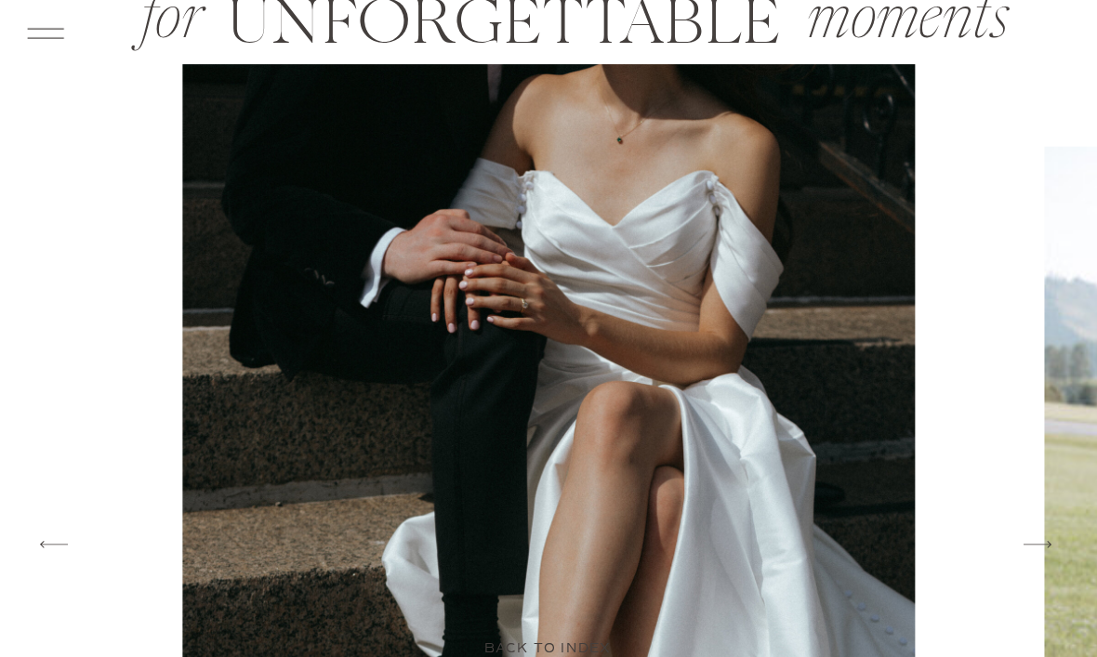
scroll to position [2894, 0]
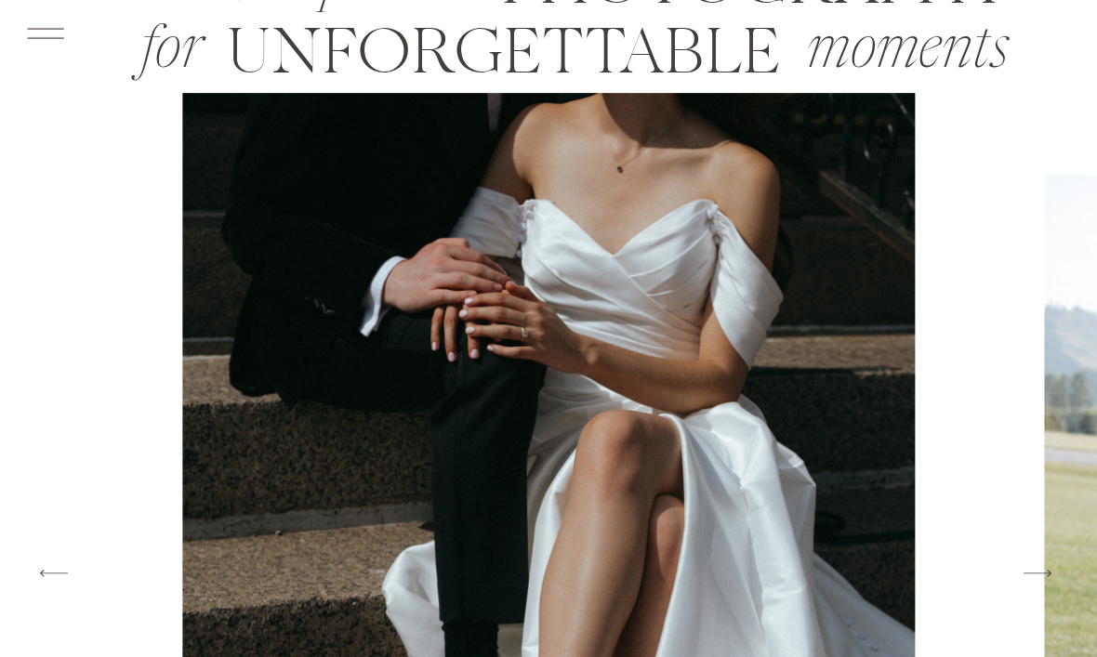
click at [1033, 563] on icon at bounding box center [1037, 573] width 36 height 39
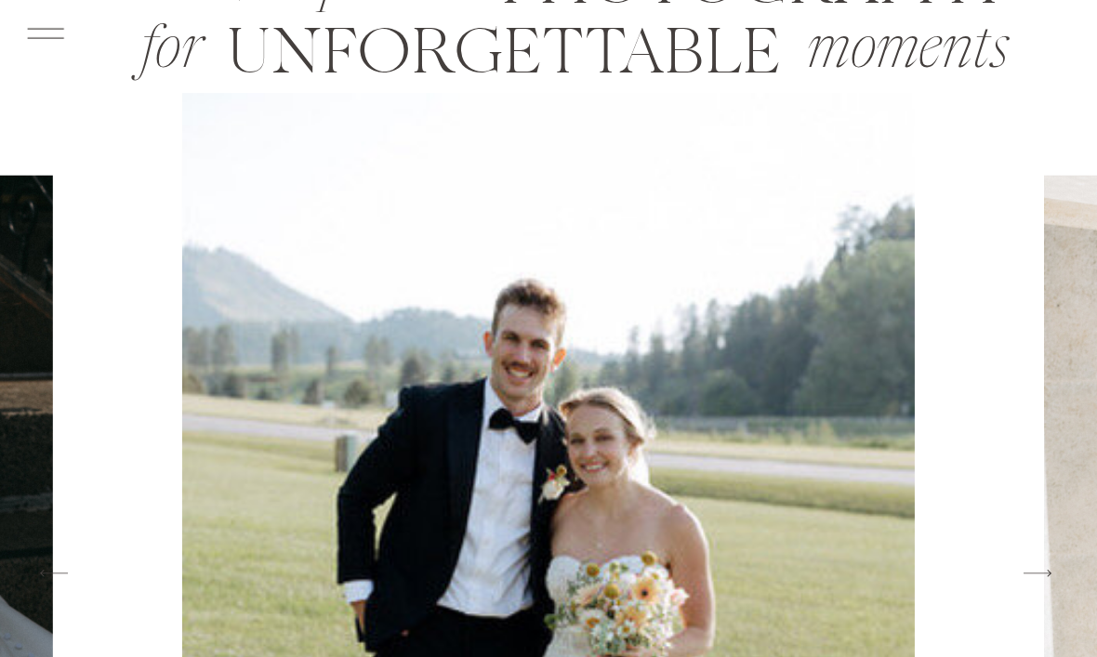
click at [1029, 572] on icon at bounding box center [1037, 573] width 36 height 39
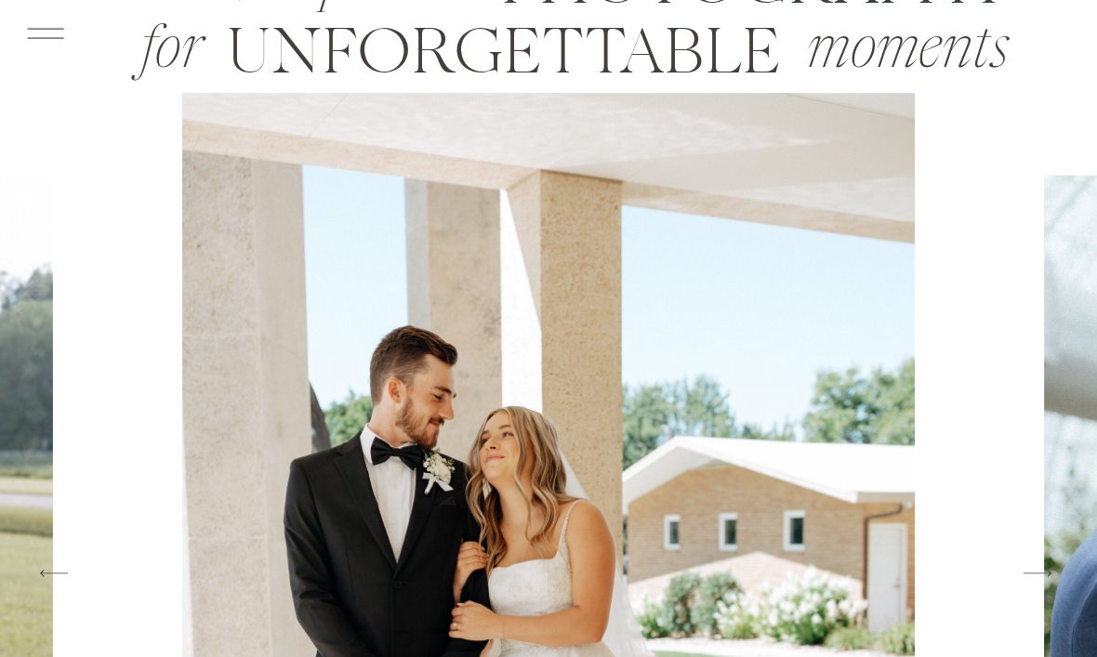
click at [1037, 576] on icon at bounding box center [1037, 573] width 36 height 39
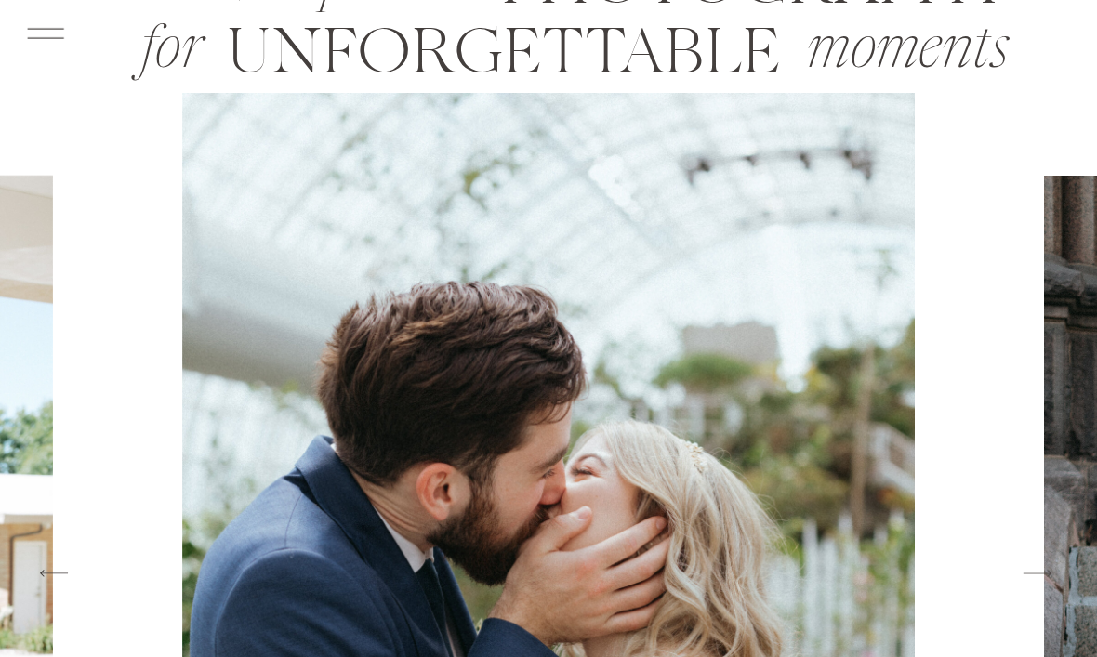
click at [1039, 571] on icon at bounding box center [1037, 573] width 36 height 39
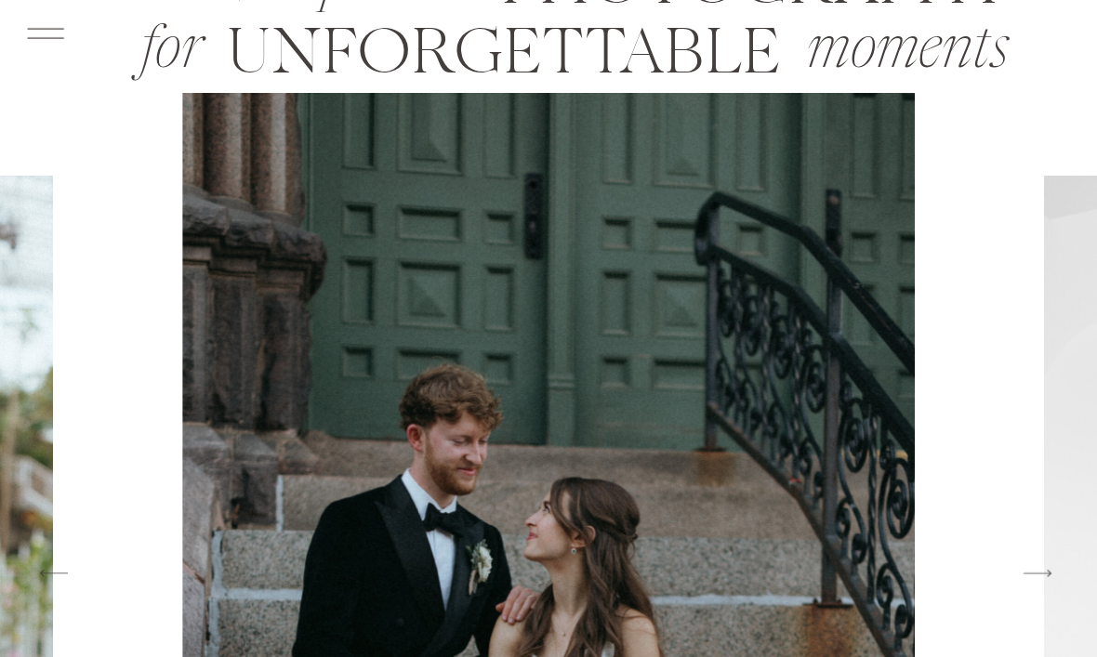
click at [1040, 571] on icon at bounding box center [1037, 573] width 36 height 39
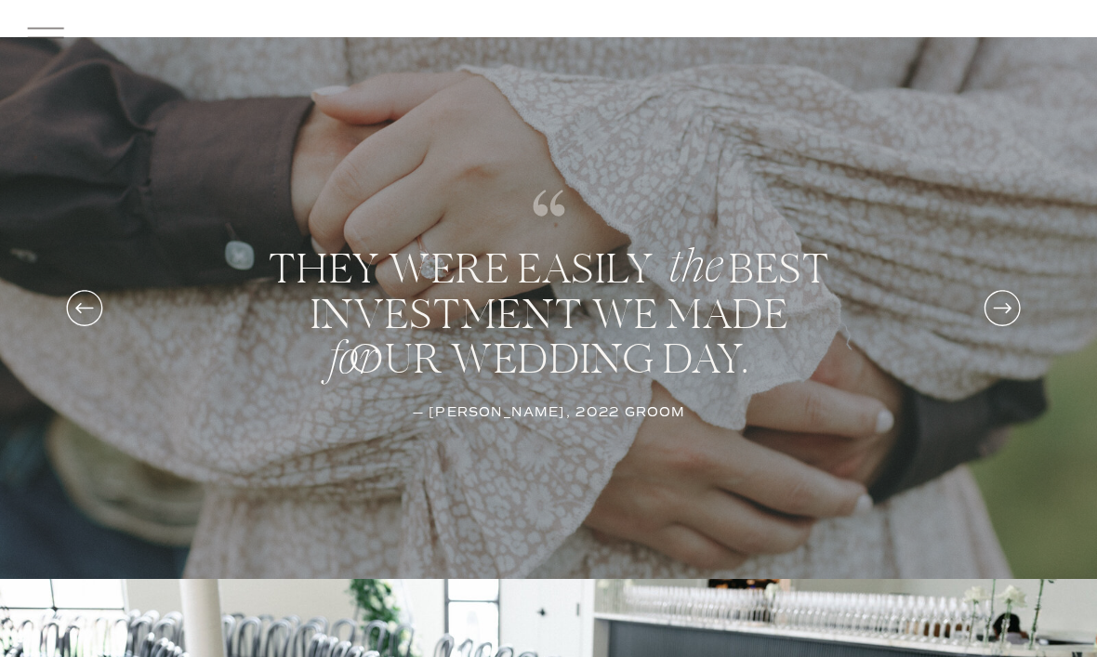
scroll to position [5095, 0]
click at [1007, 307] on icon at bounding box center [1001, 307] width 43 height 61
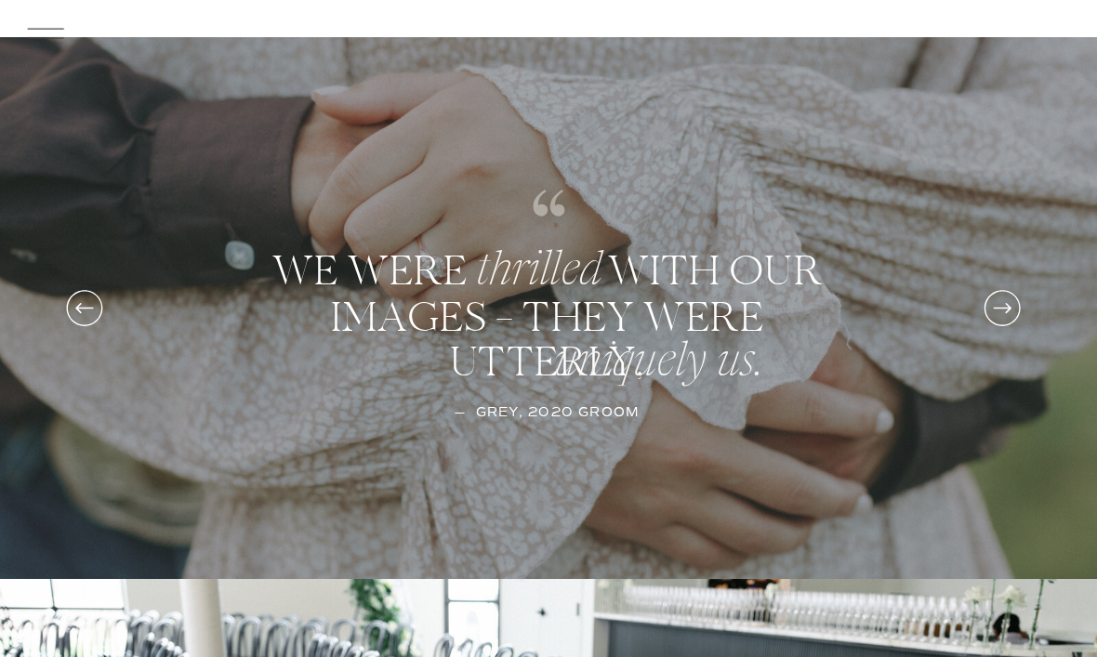
click at [1012, 309] on icon at bounding box center [1001, 307] width 43 height 61
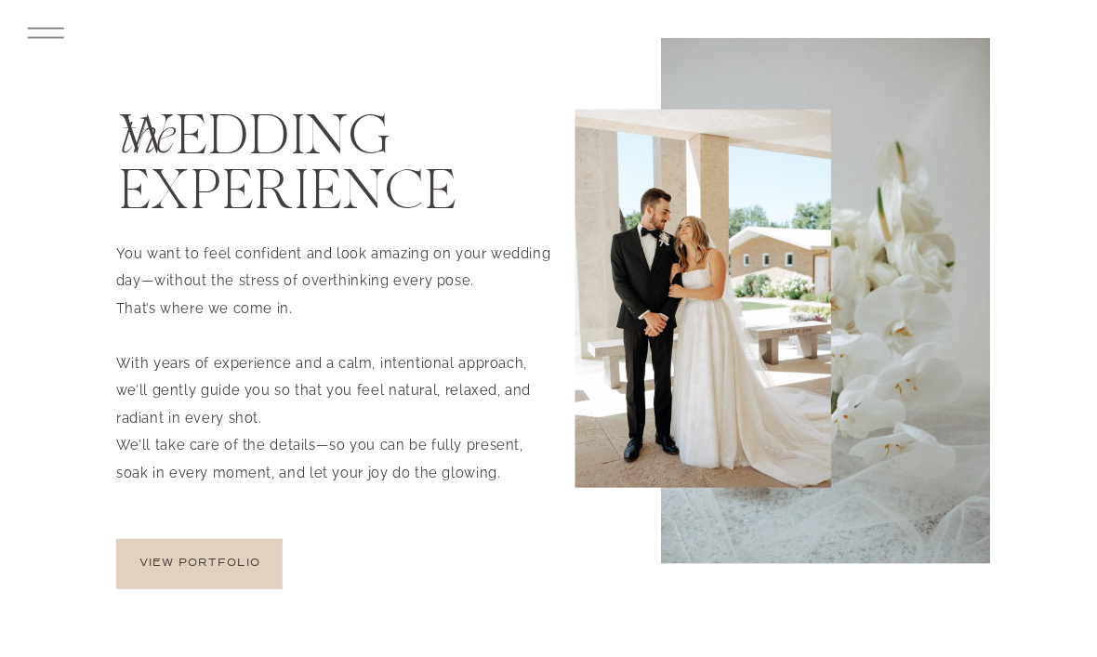
scroll to position [4346, 0]
click at [212, 561] on p "view portfolio" at bounding box center [199, 564] width 167 height 17
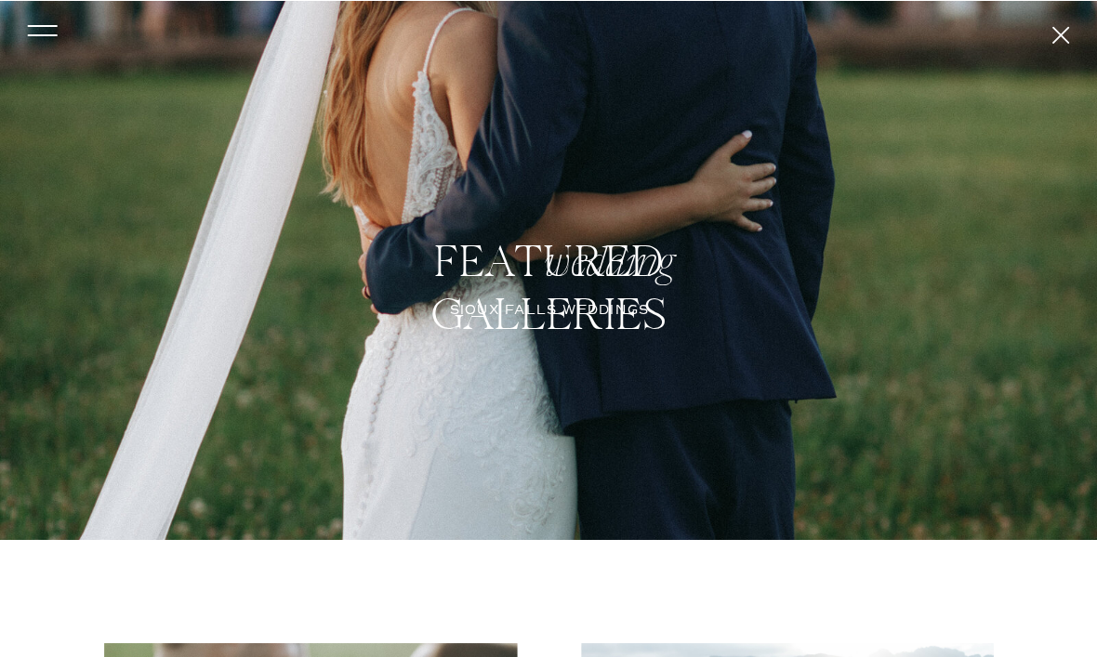
click at [41, 19] on icon at bounding box center [42, 30] width 43 height 39
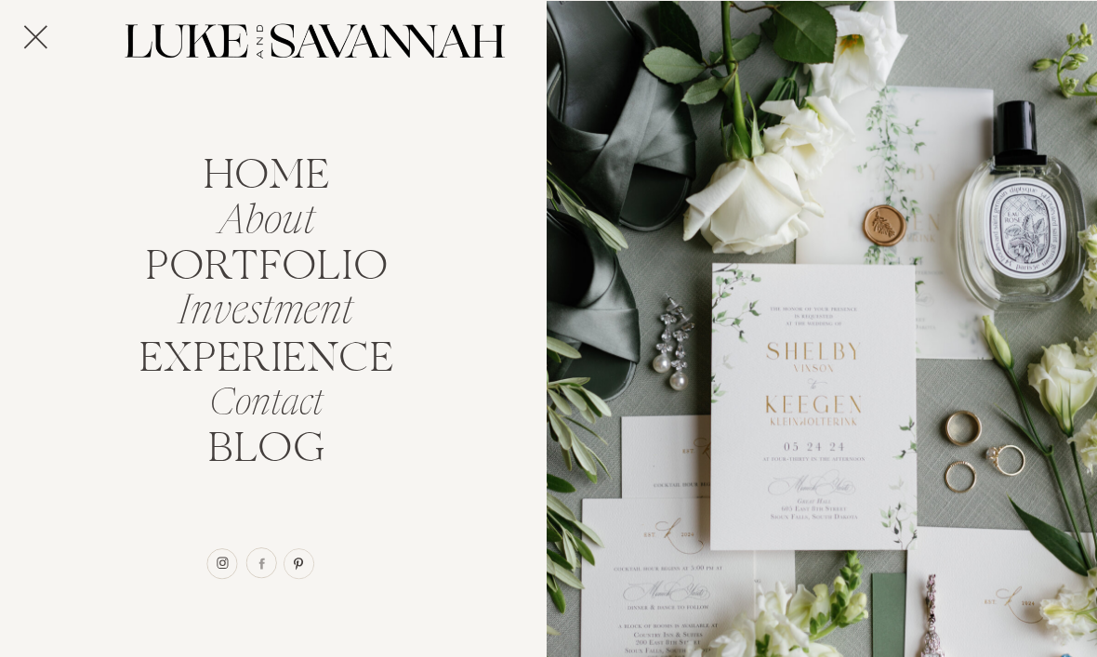
click at [314, 312] on nav "Investment" at bounding box center [265, 305] width 195 height 34
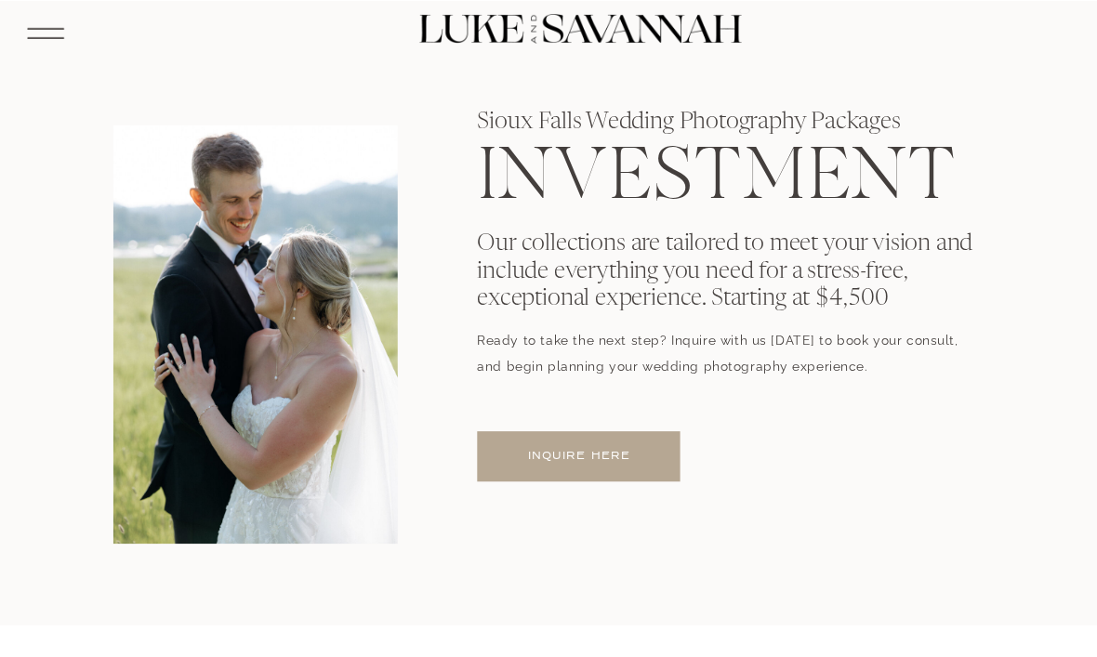
click at [54, 24] on icon at bounding box center [45, 33] width 47 height 50
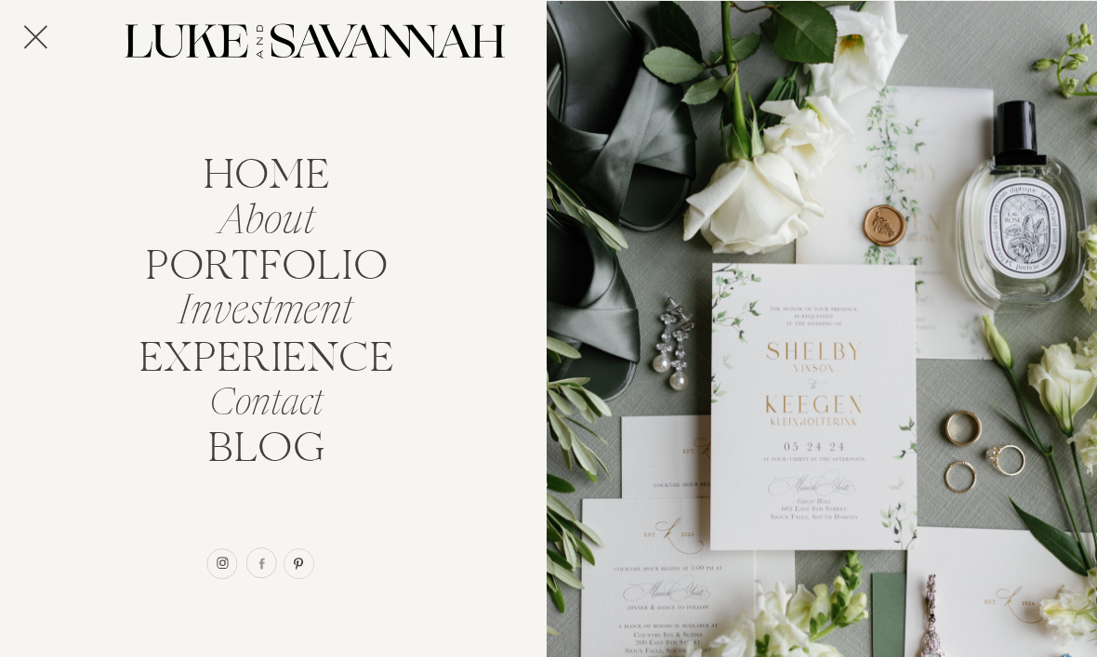
click at [355, 362] on nav "EXPERIENCE" at bounding box center [266, 353] width 270 height 34
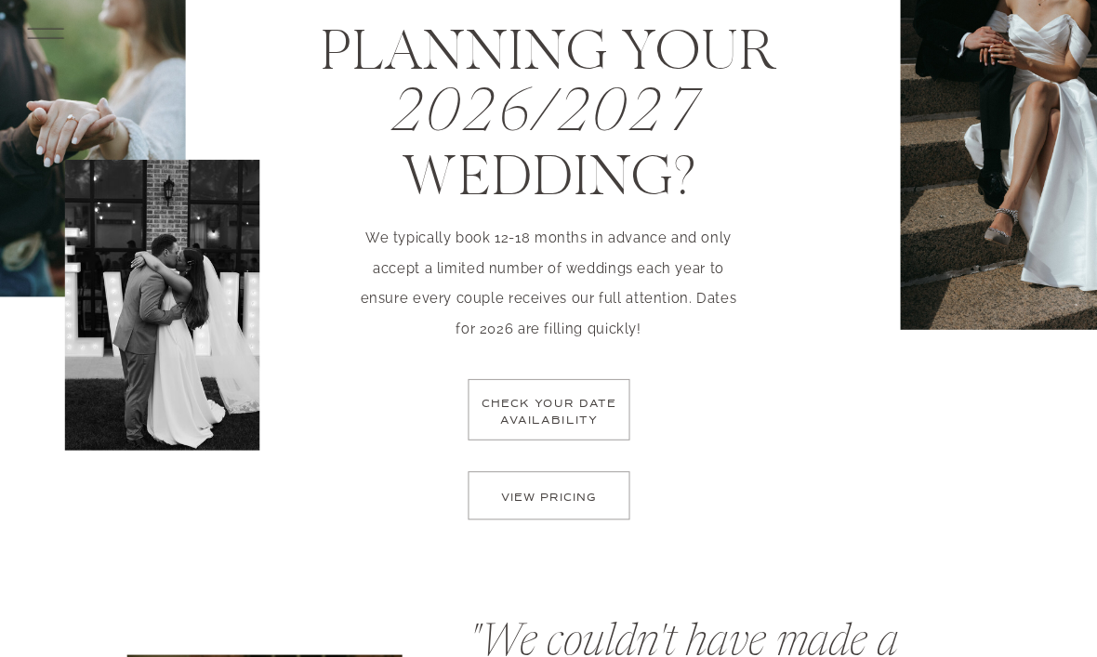
scroll to position [5663, 0]
click at [573, 401] on p "check your date availability" at bounding box center [548, 424] width 145 height 54
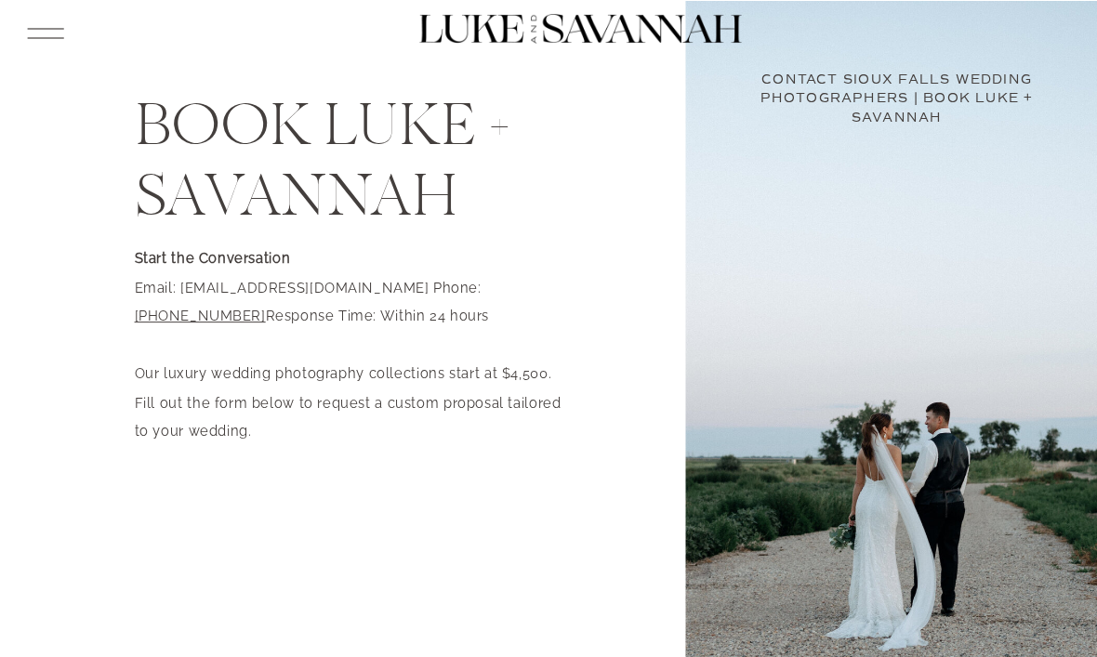
scroll to position [825, 0]
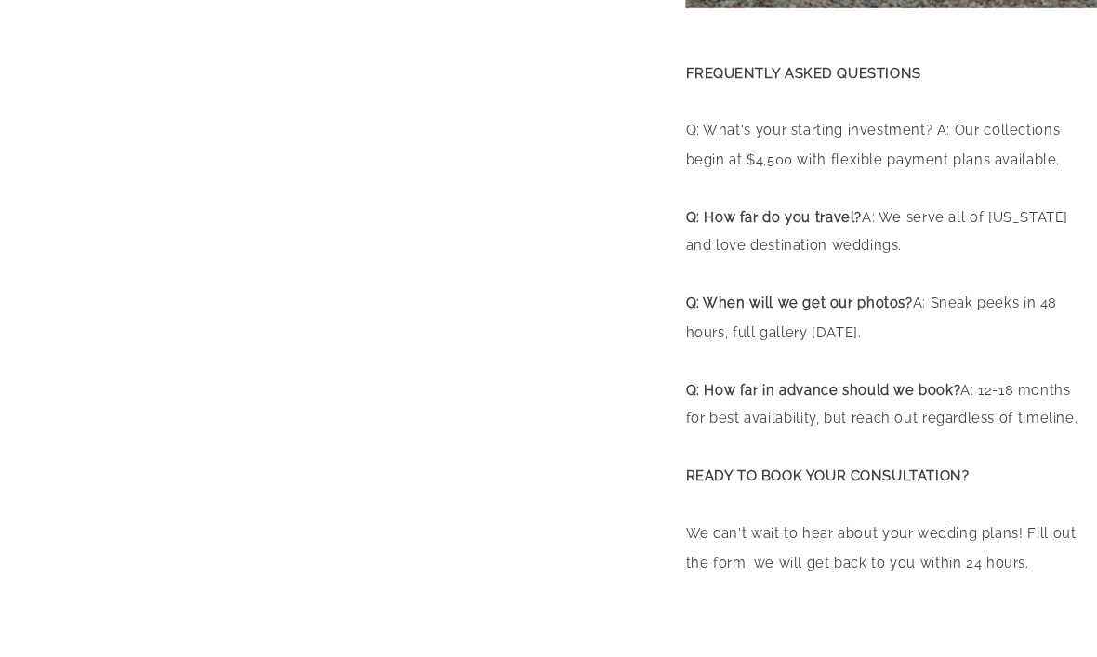
click at [94, 138] on div "home About portfolio Investment EXPERIENCE Contact BLOG arrow INQUIRE Book Luke…" at bounding box center [548, 560] width 1097 height 2770
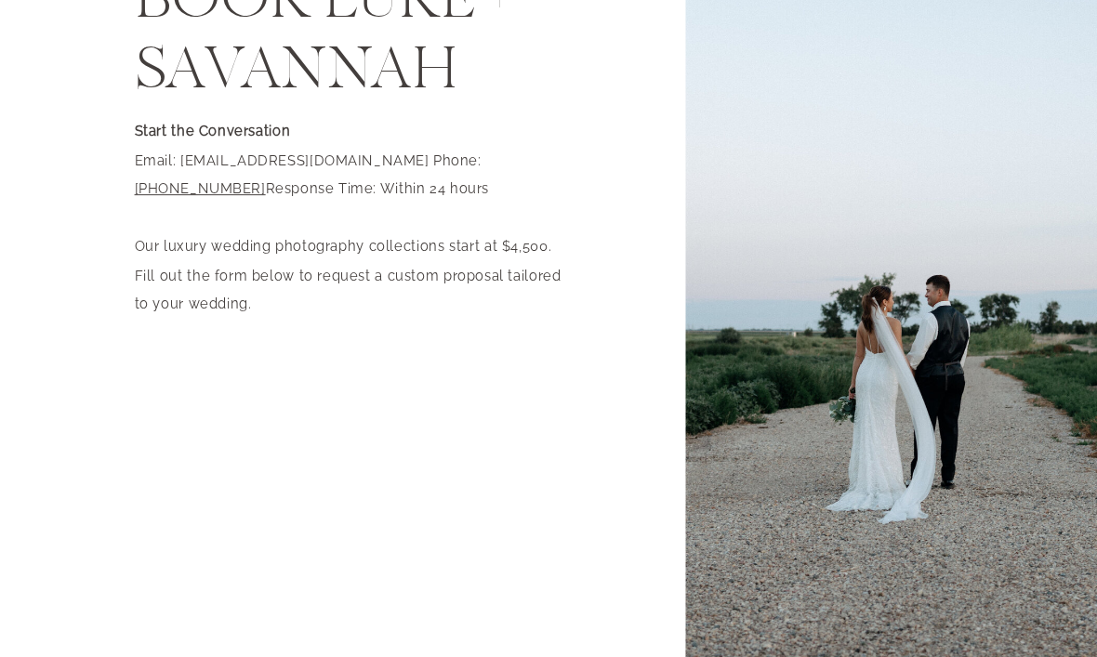
scroll to position [0, 0]
